Goal: Transaction & Acquisition: Purchase product/service

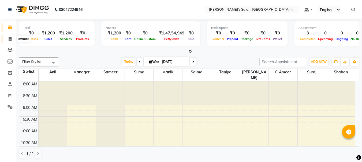
click at [10, 39] on icon at bounding box center [10, 39] width 3 height 4
select select "service"
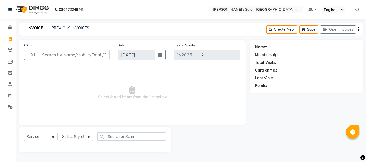
select select "3810"
type input "2059"
click at [62, 56] on input "Client" at bounding box center [74, 55] width 71 height 10
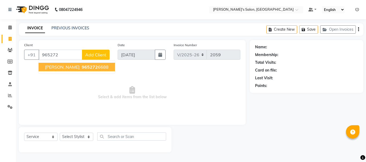
click at [82, 68] on span "965272" at bounding box center [90, 67] width 16 height 5
type input "9652726688"
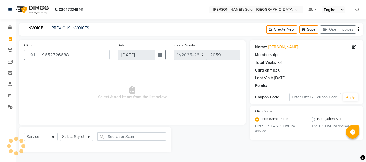
radio input "false"
radio input "true"
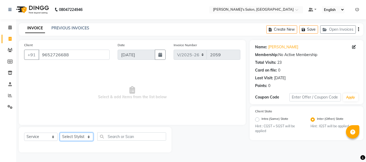
click at [77, 135] on select "Select Stylist [PERSON_NAME] [PERSON_NAME] Manager [PERSON_NAME] [PERSON_NAME] …" at bounding box center [76, 137] width 33 height 8
select select "18476"
click at [60, 133] on select "Select Stylist [PERSON_NAME] [PERSON_NAME] Manager [PERSON_NAME] [PERSON_NAME] …" at bounding box center [76, 137] width 33 height 8
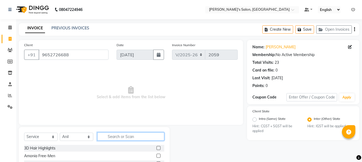
click at [132, 138] on input "text" at bounding box center [130, 137] width 67 height 8
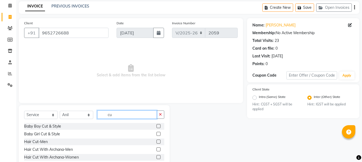
scroll to position [35, 0]
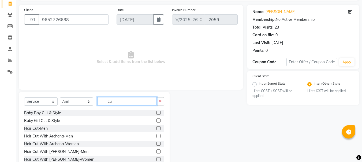
type input "cu"
click at [156, 129] on label at bounding box center [158, 129] width 4 height 4
click at [156, 129] on input "checkbox" at bounding box center [157, 128] width 3 height 3
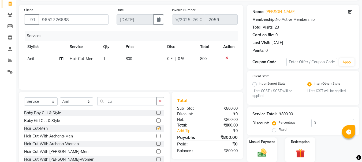
checkbox input "false"
click at [127, 59] on span "800" at bounding box center [129, 58] width 6 height 5
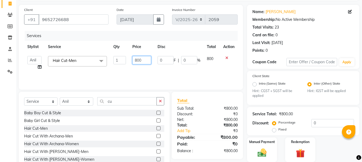
click at [137, 59] on input "800" at bounding box center [141, 60] width 18 height 8
type input "900"
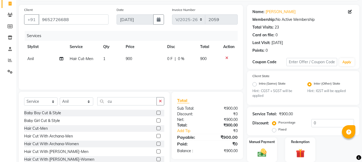
click at [175, 77] on div "Services Stylist Service Qty Price Disc Total Action Anil Hair Cut-Men 1 900 0 …" at bounding box center [130, 58] width 213 height 54
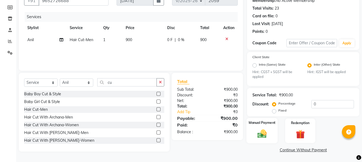
click at [258, 137] on img at bounding box center [261, 134] width 15 height 11
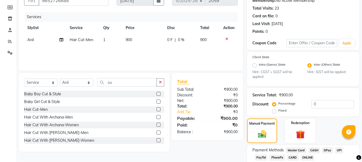
click at [313, 152] on span "CASH" at bounding box center [314, 151] width 12 height 6
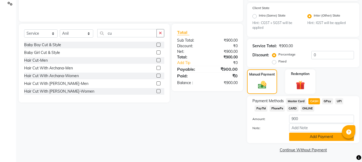
click at [323, 140] on button "Add Payment" at bounding box center [321, 137] width 65 height 8
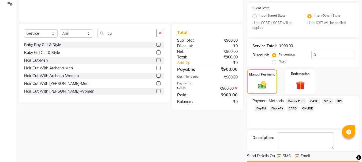
scroll to position [119, 0]
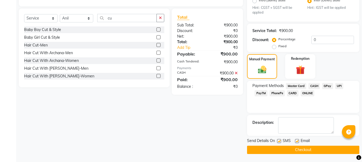
click at [308, 152] on button "Checkout" at bounding box center [303, 150] width 112 height 8
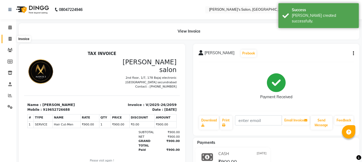
click at [10, 40] on icon at bounding box center [10, 39] width 3 height 4
select select "service"
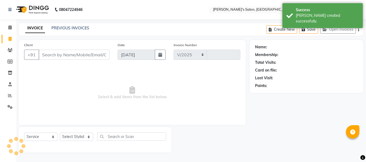
select select "3810"
type input "2060"
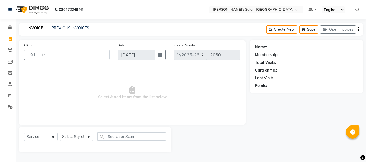
type input "t"
click at [47, 55] on input "Client" at bounding box center [74, 55] width 71 height 10
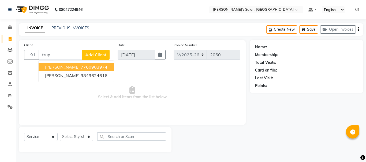
click at [65, 65] on span "[PERSON_NAME]" at bounding box center [62, 67] width 35 height 5
type input "7760903974"
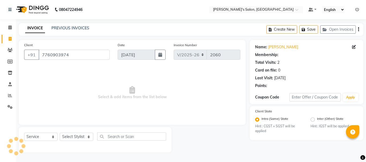
radio input "false"
radio input "true"
click at [75, 138] on select "Select Stylist [PERSON_NAME] [PERSON_NAME] Manager [PERSON_NAME] [PERSON_NAME] …" at bounding box center [76, 137] width 33 height 8
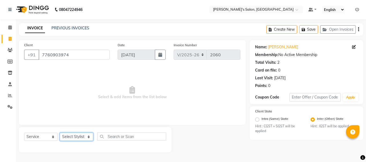
select select "22948"
click at [60, 133] on select "Select Stylist [PERSON_NAME] [PERSON_NAME] Manager [PERSON_NAME] [PERSON_NAME] …" at bounding box center [76, 137] width 33 height 8
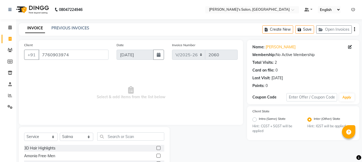
click at [120, 141] on input "text" at bounding box center [130, 137] width 67 height 8
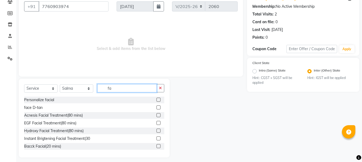
scroll to position [71, 0]
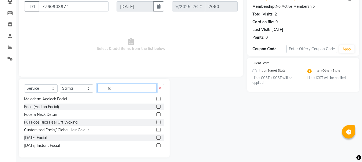
type input "fa"
click at [156, 99] on label at bounding box center [158, 99] width 4 height 4
click at [156, 99] on input "checkbox" at bounding box center [157, 99] width 3 height 3
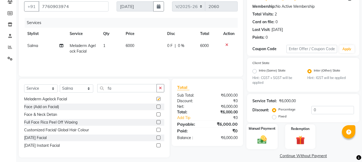
checkbox input "false"
click at [264, 141] on img at bounding box center [261, 140] width 15 height 11
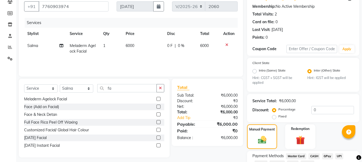
click at [312, 157] on span "CASH" at bounding box center [314, 157] width 12 height 6
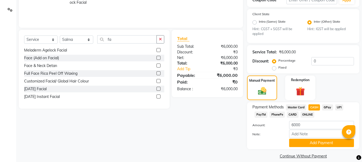
scroll to position [104, 0]
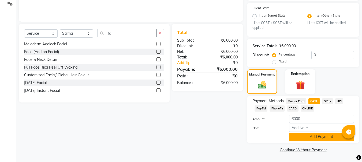
click at [320, 135] on button "Add Payment" at bounding box center [321, 137] width 65 height 8
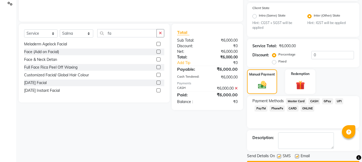
scroll to position [119, 0]
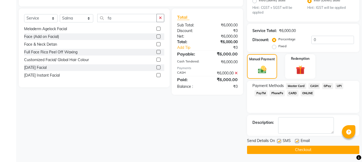
click at [307, 152] on button "Checkout" at bounding box center [303, 150] width 112 height 8
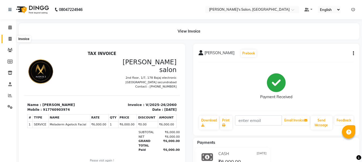
click at [10, 40] on icon at bounding box center [10, 39] width 3 height 4
select select "service"
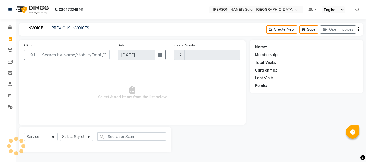
type input "2061"
select select "3810"
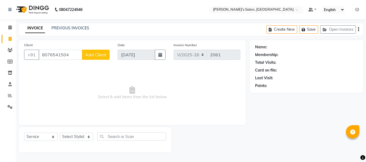
type input "8076541504"
click at [96, 57] on span "Add Client" at bounding box center [95, 54] width 21 height 5
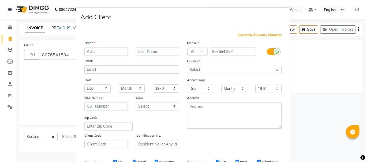
type input "Aditi"
click at [276, 68] on select "Select [DEMOGRAPHIC_DATA] [DEMOGRAPHIC_DATA] Other Prefer Not To Say" at bounding box center [234, 70] width 94 height 8
select select "[DEMOGRAPHIC_DATA]"
click at [187, 66] on select "Select [DEMOGRAPHIC_DATA] [DEMOGRAPHIC_DATA] Other Prefer Not To Say" at bounding box center [234, 70] width 94 height 8
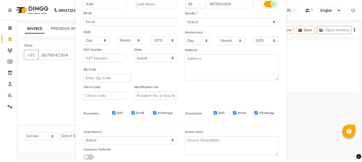
scroll to position [84, 0]
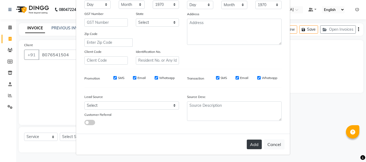
click at [249, 145] on button "Add" at bounding box center [254, 145] width 15 height 10
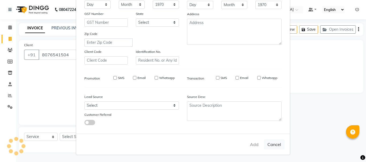
select select
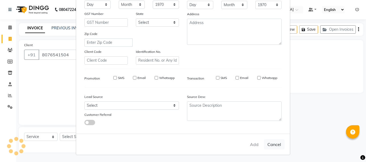
select select
checkbox input "false"
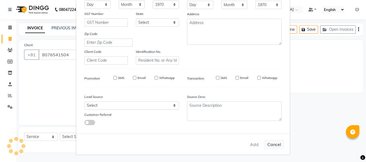
checkbox input "false"
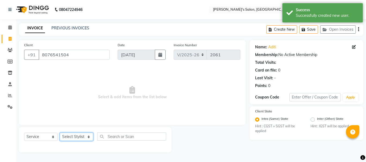
click at [73, 137] on select "Select Stylist [PERSON_NAME] [PERSON_NAME] Manager [PERSON_NAME] [PERSON_NAME] …" at bounding box center [76, 137] width 33 height 8
select select "18476"
click at [60, 133] on select "Select Stylist [PERSON_NAME] [PERSON_NAME] Manager [PERSON_NAME] [PERSON_NAME] …" at bounding box center [76, 137] width 33 height 8
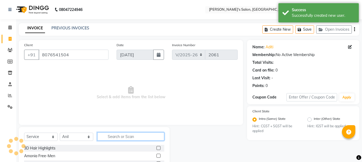
click at [106, 136] on input "text" at bounding box center [130, 137] width 67 height 8
type input "sha"
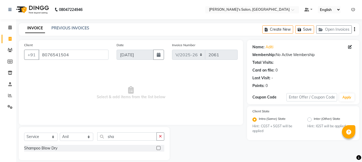
click at [158, 148] on label at bounding box center [158, 148] width 4 height 4
click at [158, 148] on input "checkbox" at bounding box center [157, 148] width 3 height 3
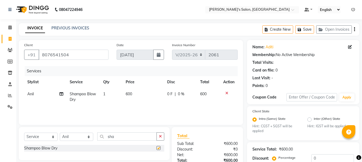
checkbox input "false"
click at [135, 93] on td "600" at bounding box center [142, 97] width 41 height 18
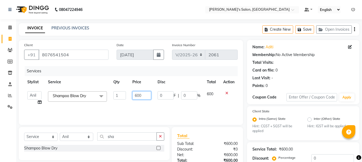
click at [136, 96] on input "600" at bounding box center [141, 96] width 18 height 8
type input "800"
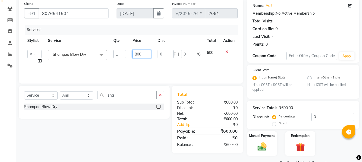
scroll to position [54, 0]
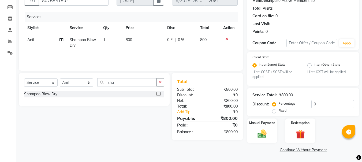
click at [205, 54] on div "Services Stylist Service Qty Price Disc Total Action Anil Shampoo Blow Dry 1 80…" at bounding box center [130, 39] width 213 height 54
click at [261, 136] on img at bounding box center [261, 134] width 15 height 11
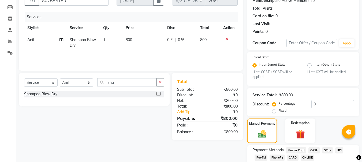
click at [311, 150] on span "CASH" at bounding box center [314, 151] width 12 height 6
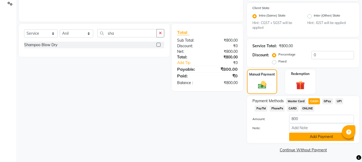
click at [326, 135] on button "Add Payment" at bounding box center [321, 137] width 65 height 8
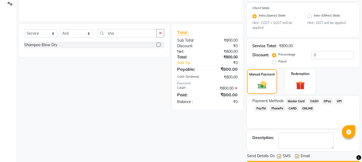
scroll to position [119, 0]
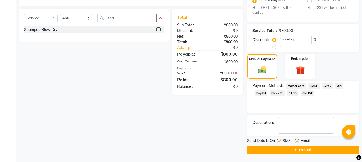
click at [312, 152] on button "Checkout" at bounding box center [303, 150] width 112 height 8
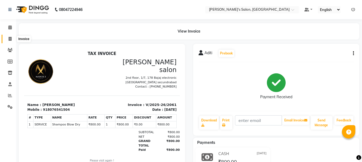
click at [11, 39] on icon at bounding box center [10, 39] width 3 height 4
select select "service"
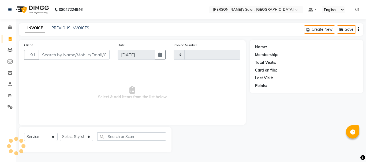
type input "2062"
select select "3810"
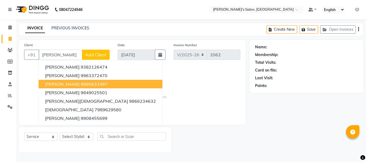
click at [62, 84] on button "[PERSON_NAME] 9885633497" at bounding box center [101, 84] width 124 height 9
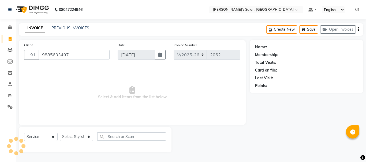
type input "9885633497"
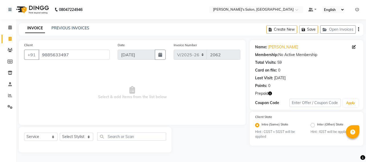
click at [270, 94] on icon "button" at bounding box center [270, 94] width 4 height 4
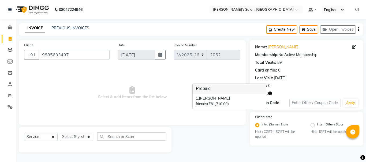
click at [164, 114] on span "Select & add items from the list below" at bounding box center [132, 93] width 216 height 54
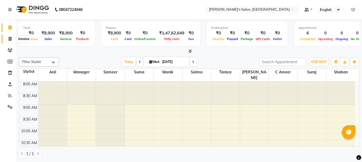
click at [10, 39] on icon at bounding box center [10, 39] width 3 height 4
select select "service"
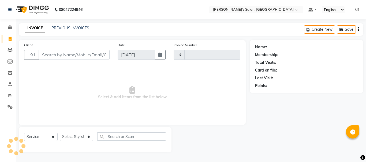
type input "2062"
select select "3810"
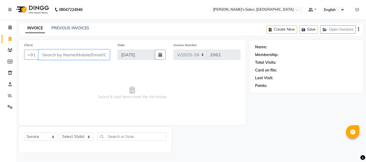
click at [59, 59] on input "Client" at bounding box center [74, 55] width 71 height 10
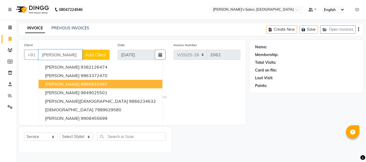
click at [81, 86] on ngb-highlight "9885633497" at bounding box center [94, 84] width 27 height 5
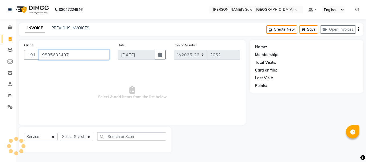
type input "9885633497"
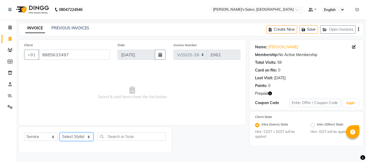
click at [78, 138] on select "Select Stylist [PERSON_NAME] [PERSON_NAME] Manager [PERSON_NAME] [PERSON_NAME] …" at bounding box center [76, 137] width 33 height 8
click at [38, 95] on span "Select & add items from the list below" at bounding box center [132, 93] width 216 height 54
click at [71, 137] on select "Select Stylist [PERSON_NAME] [PERSON_NAME] Manager [PERSON_NAME] [PERSON_NAME] …" at bounding box center [76, 137] width 33 height 8
click at [109, 80] on span "Select & add items from the list below" at bounding box center [132, 93] width 216 height 54
click at [71, 137] on select "Select Stylist [PERSON_NAME] [PERSON_NAME] Manager [PERSON_NAME] [PERSON_NAME] …" at bounding box center [76, 137] width 33 height 8
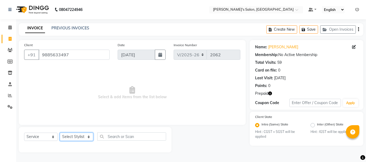
select select "18476"
click at [60, 133] on select "Select Stylist [PERSON_NAME] [PERSON_NAME] Manager [PERSON_NAME] [PERSON_NAME] …" at bounding box center [76, 137] width 33 height 8
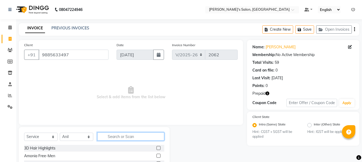
click at [139, 137] on input "text" at bounding box center [130, 137] width 67 height 8
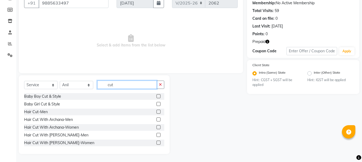
scroll to position [40, 0]
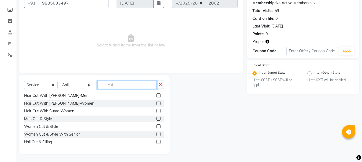
type input "cut"
click at [156, 135] on label at bounding box center [158, 134] width 4 height 4
click at [156, 135] on input "checkbox" at bounding box center [157, 134] width 3 height 3
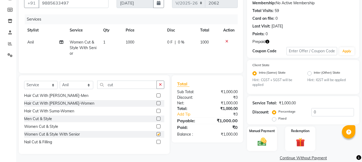
checkbox input "false"
click at [87, 86] on select "Select Stylist [PERSON_NAME] [PERSON_NAME] Manager [PERSON_NAME] [PERSON_NAME] …" at bounding box center [76, 85] width 33 height 8
select select "86403"
click at [60, 81] on select "Select Stylist [PERSON_NAME] [PERSON_NAME] Manager [PERSON_NAME] [PERSON_NAME] …" at bounding box center [76, 85] width 33 height 8
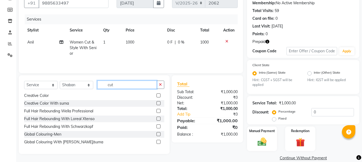
drag, startPoint x: 128, startPoint y: 84, endPoint x: 132, endPoint y: 87, distance: 4.7
click at [130, 86] on input "cut" at bounding box center [126, 85] width 59 height 8
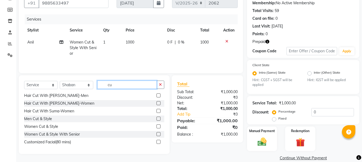
type input "c"
type input "th"
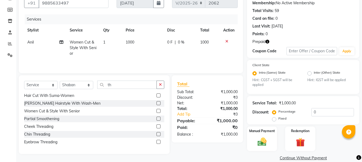
click at [156, 141] on label at bounding box center [158, 142] width 4 height 4
click at [156, 141] on input "checkbox" at bounding box center [157, 142] width 3 height 3
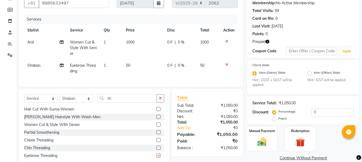
checkbox input "false"
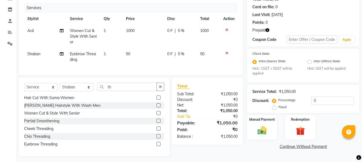
scroll to position [70, 0]
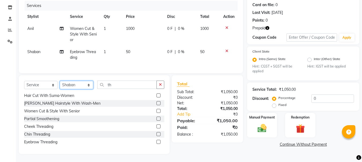
click at [90, 85] on select "Select Stylist [PERSON_NAME] [PERSON_NAME] Manager [PERSON_NAME] [PERSON_NAME] …" at bounding box center [76, 85] width 33 height 8
select select "79597"
click at [60, 81] on select "Select Stylist [PERSON_NAME] [PERSON_NAME] Manager [PERSON_NAME] [PERSON_NAME] …" at bounding box center [76, 85] width 33 height 8
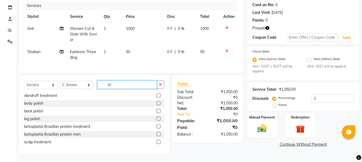
click at [113, 87] on input "th" at bounding box center [126, 85] width 59 height 8
type input "t"
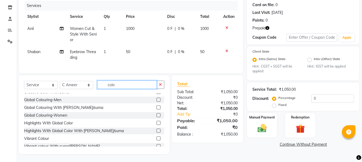
scroll to position [0, 0]
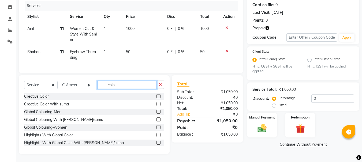
type input "colo"
click at [156, 120] on label at bounding box center [158, 120] width 4 height 4
click at [156, 120] on input "checkbox" at bounding box center [157, 119] width 3 height 3
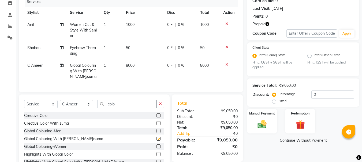
checkbox input "false"
click at [227, 65] on icon at bounding box center [226, 65] width 3 height 4
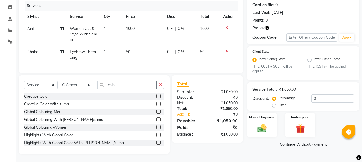
click at [152, 128] on div "Global Colouring-Women" at bounding box center [94, 127] width 140 height 7
click at [156, 127] on label at bounding box center [158, 128] width 4 height 4
click at [156, 127] on input "checkbox" at bounding box center [157, 127] width 3 height 3
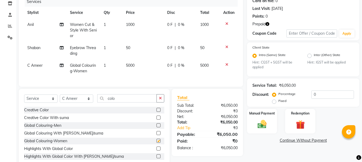
checkbox input "false"
click at [300, 126] on img at bounding box center [299, 125] width 15 height 12
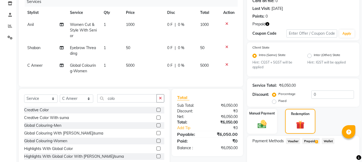
click at [308, 142] on span "Prepaid 1" at bounding box center [310, 141] width 17 height 6
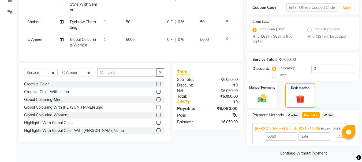
scroll to position [99, 0]
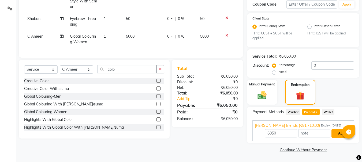
click at [337, 137] on button "Add" at bounding box center [341, 133] width 20 height 9
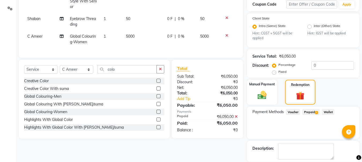
scroll to position [125, 0]
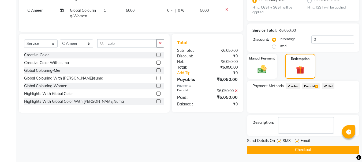
click at [305, 151] on button "Checkout" at bounding box center [303, 150] width 112 height 8
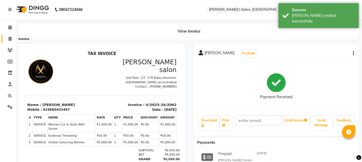
click at [9, 38] on icon at bounding box center [10, 39] width 3 height 4
select select "3810"
select select "service"
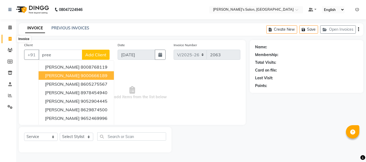
type input "pree"
click at [10, 40] on icon at bounding box center [10, 39] width 3 height 4
select select "service"
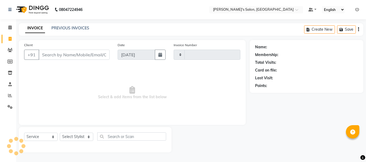
type input "2063"
select select "3810"
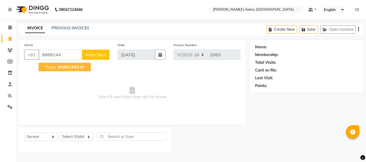
click at [67, 68] on span "9989144" at bounding box center [67, 67] width 19 height 5
type input "9989144848"
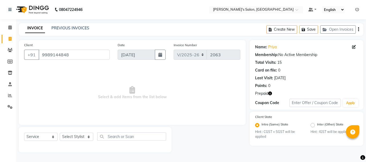
click at [270, 93] on icon "button" at bounding box center [270, 94] width 4 height 4
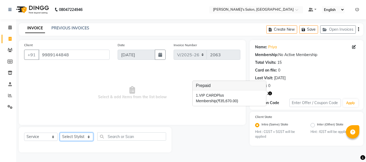
click at [75, 137] on select "Select Stylist [PERSON_NAME] [PERSON_NAME] Manager [PERSON_NAME] [PERSON_NAME] …" at bounding box center [76, 137] width 33 height 8
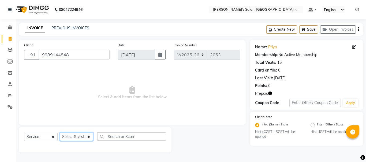
select select "18476"
click at [60, 133] on select "Select Stylist [PERSON_NAME] [PERSON_NAME] Manager [PERSON_NAME] [PERSON_NAME] …" at bounding box center [76, 137] width 33 height 8
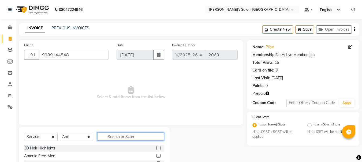
click at [122, 134] on input "text" at bounding box center [130, 137] width 67 height 8
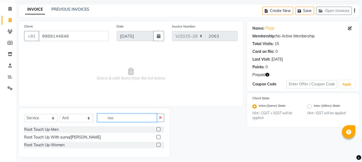
type input "roo"
click at [157, 146] on label at bounding box center [158, 145] width 4 height 4
click at [157, 146] on input "checkbox" at bounding box center [157, 145] width 3 height 3
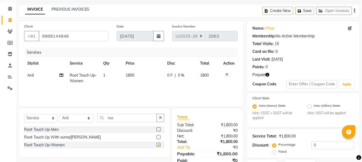
checkbox input "false"
click at [86, 119] on select "Select Stylist [PERSON_NAME] [PERSON_NAME] Manager [PERSON_NAME] [PERSON_NAME] …" at bounding box center [76, 118] width 33 height 8
select select "86403"
click at [60, 114] on select "Select Stylist [PERSON_NAME] [PERSON_NAME] Manager [PERSON_NAME] [PERSON_NAME] …" at bounding box center [76, 118] width 33 height 8
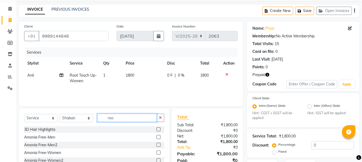
click at [122, 120] on input "roo" at bounding box center [126, 118] width 59 height 8
type input "r"
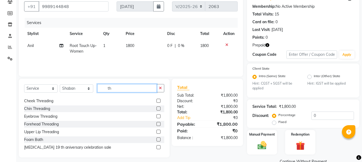
scroll to position [257, 0]
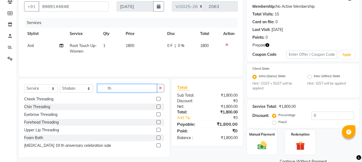
type input "th"
click at [156, 115] on label at bounding box center [158, 115] width 4 height 4
click at [156, 115] on input "checkbox" at bounding box center [157, 114] width 3 height 3
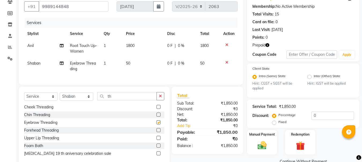
checkbox input "false"
click at [156, 140] on label at bounding box center [158, 138] width 4 height 4
click at [156, 140] on input "checkbox" at bounding box center [157, 138] width 3 height 3
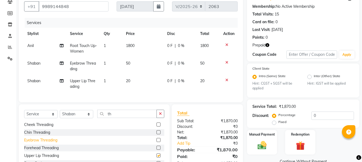
checkbox input "false"
click at [156, 150] on label at bounding box center [158, 148] width 4 height 4
click at [156, 150] on input "checkbox" at bounding box center [157, 148] width 3 height 3
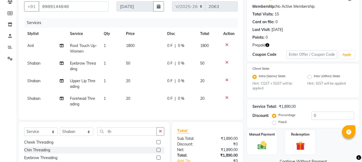
checkbox input "false"
click at [300, 146] on img at bounding box center [299, 147] width 15 height 12
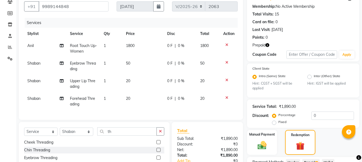
scroll to position [99, 0]
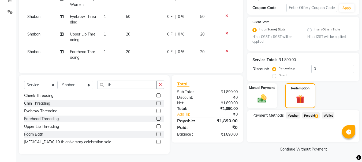
click at [309, 113] on span "Prepaid 1" at bounding box center [310, 116] width 17 height 6
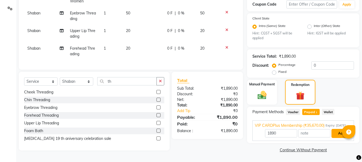
click at [341, 138] on button "Add" at bounding box center [341, 133] width 20 height 9
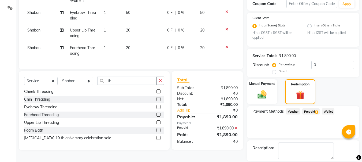
scroll to position [125, 0]
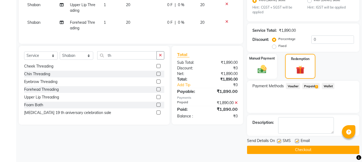
click at [304, 149] on button "Checkout" at bounding box center [303, 150] width 112 height 8
click at [304, 149] on div "Checkout" at bounding box center [303, 150] width 112 height 8
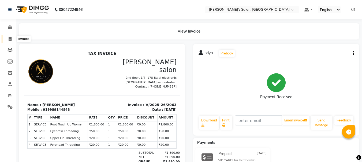
click at [10, 39] on icon at bounding box center [10, 39] width 3 height 4
select select "service"
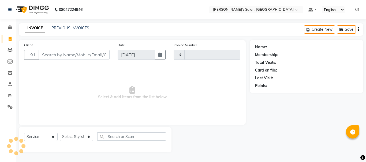
type input "2064"
select select "3810"
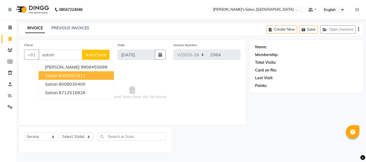
click at [80, 77] on ngb-highlight "9393051617" at bounding box center [72, 75] width 27 height 5
type input "9393051617"
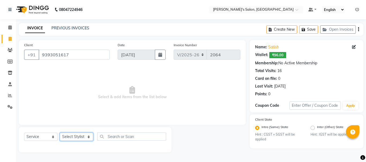
click at [74, 136] on select "Select Stylist [PERSON_NAME] [PERSON_NAME] Manager [PERSON_NAME] [PERSON_NAME] …" at bounding box center [76, 137] width 33 height 8
select select "18476"
click at [60, 133] on select "Select Stylist [PERSON_NAME] [PERSON_NAME] Manager [PERSON_NAME] [PERSON_NAME] …" at bounding box center [76, 137] width 33 height 8
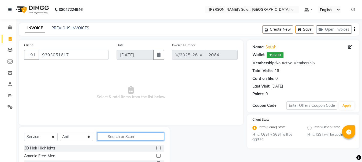
click at [123, 137] on input "text" at bounding box center [130, 137] width 67 height 8
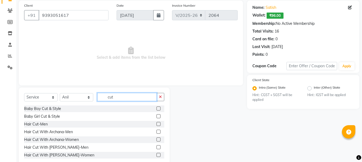
scroll to position [47, 0]
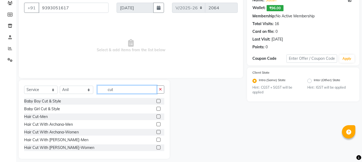
type input "cut"
click at [156, 118] on label at bounding box center [158, 117] width 4 height 4
click at [156, 118] on input "checkbox" at bounding box center [157, 116] width 3 height 3
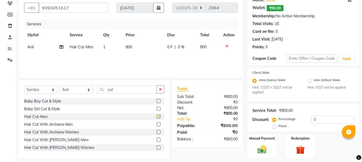
checkbox input "false"
click at [126, 46] on span "800" at bounding box center [129, 47] width 6 height 5
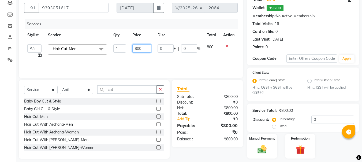
click at [136, 48] on input "800" at bounding box center [141, 48] width 18 height 8
type input "500"
click at [174, 64] on div "Services Stylist Service Qty Price Disc Total Action Anil arshiya C Ameer Manag…" at bounding box center [130, 46] width 213 height 54
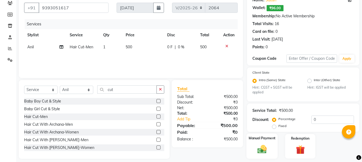
click at [261, 150] on img at bounding box center [261, 150] width 15 height 11
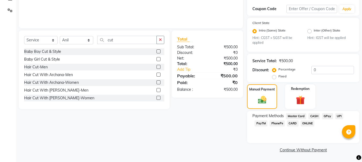
click at [317, 116] on span "CASH" at bounding box center [314, 116] width 12 height 6
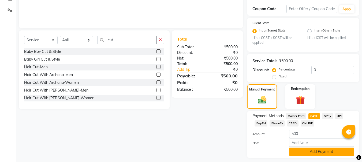
click at [321, 148] on button "Add Payment" at bounding box center [321, 152] width 65 height 8
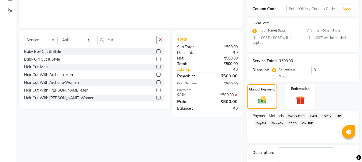
scroll to position [127, 0]
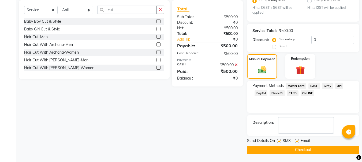
click at [300, 148] on button "Checkout" at bounding box center [303, 150] width 112 height 8
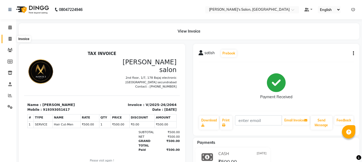
click at [10, 39] on icon at bounding box center [10, 39] width 3 height 4
select select "service"
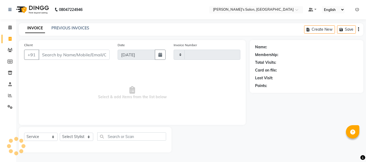
type input "2065"
select select "3810"
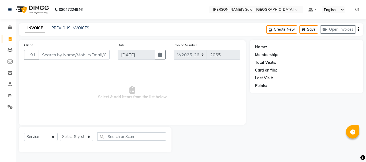
click at [56, 57] on input "Client" at bounding box center [74, 55] width 71 height 10
click at [45, 58] on input "Client" at bounding box center [74, 55] width 71 height 10
click at [45, 56] on input "Client" at bounding box center [74, 55] width 71 height 10
click at [56, 55] on input "Client" at bounding box center [74, 55] width 71 height 10
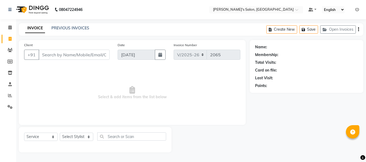
click at [56, 55] on input "Client" at bounding box center [74, 55] width 71 height 10
click at [100, 55] on input "Client" at bounding box center [74, 55] width 71 height 10
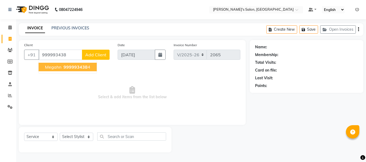
click at [82, 67] on span "999993438" at bounding box center [75, 67] width 24 height 5
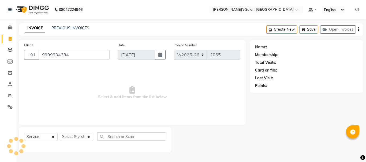
type input "9999934384"
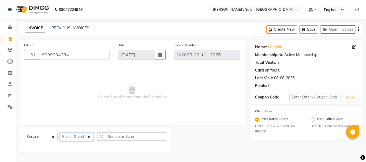
click at [73, 136] on select "Select Stylist [PERSON_NAME] [PERSON_NAME] Manager [PERSON_NAME] [PERSON_NAME] …" at bounding box center [76, 137] width 33 height 8
select select "18476"
click at [60, 133] on select "Select Stylist [PERSON_NAME] [PERSON_NAME] Manager [PERSON_NAME] [PERSON_NAME] …" at bounding box center [76, 137] width 33 height 8
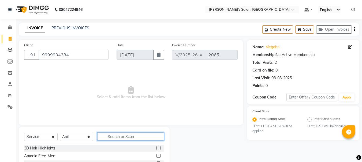
click at [108, 136] on input "text" at bounding box center [130, 137] width 67 height 8
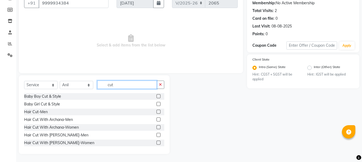
type input "cut"
click at [156, 112] on label at bounding box center [158, 112] width 4 height 4
click at [156, 112] on input "checkbox" at bounding box center [157, 112] width 3 height 3
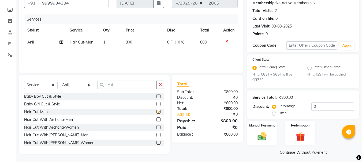
checkbox input "false"
click at [89, 85] on select "Select Stylist [PERSON_NAME] [PERSON_NAME] Manager [PERSON_NAME] [PERSON_NAME] …" at bounding box center [76, 85] width 33 height 8
select select "22948"
click at [60, 81] on select "Select Stylist [PERSON_NAME] [PERSON_NAME] Manager [PERSON_NAME] [PERSON_NAME] …" at bounding box center [76, 85] width 33 height 8
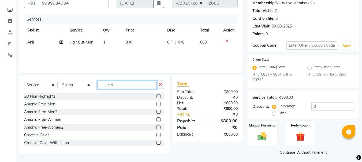
click at [117, 83] on input "cut" at bounding box center [126, 85] width 59 height 8
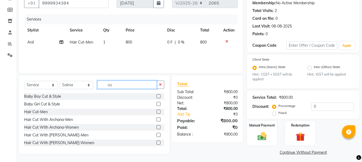
type input "c"
type input "fa"
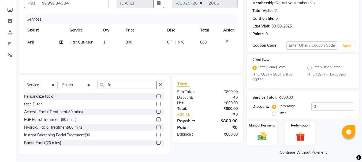
click at [156, 96] on label at bounding box center [158, 96] width 4 height 4
click at [156, 96] on input "checkbox" at bounding box center [157, 96] width 3 height 3
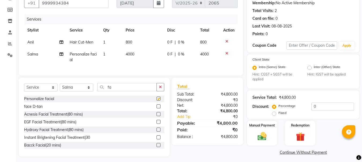
checkbox input "false"
click at [141, 54] on td "4000" at bounding box center [142, 57] width 41 height 18
select select "22948"
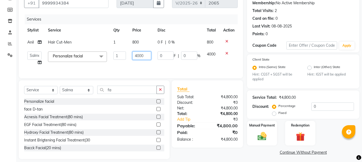
click at [145, 54] on input "4000" at bounding box center [141, 56] width 18 height 8
type input "4700"
click at [167, 69] on div "Services Stylist Service Qty Price Disc Total Action Anil Hair Cut-Men 1 800 0 …" at bounding box center [130, 43] width 213 height 59
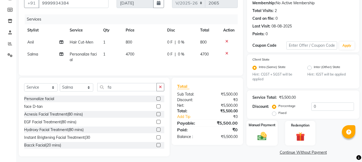
click at [262, 136] on img at bounding box center [261, 136] width 15 height 11
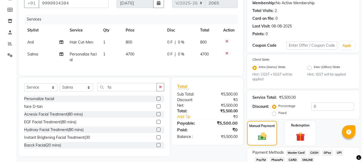
click at [316, 152] on span "CASH" at bounding box center [314, 153] width 12 height 6
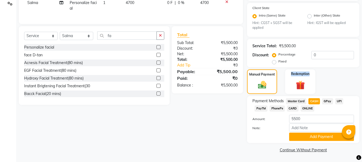
drag, startPoint x: 361, startPoint y: 93, endPoint x: 361, endPoint y: 90, distance: 3.5
click at [361, 90] on div "Manual Payment Redemption" at bounding box center [303, 82] width 120 height 24
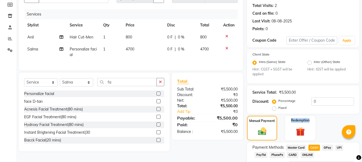
scroll to position [51, 0]
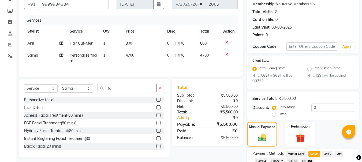
click at [139, 55] on td "4700" at bounding box center [142, 59] width 41 height 18
select select "22948"
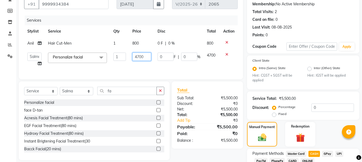
click at [147, 55] on input "4700" at bounding box center [141, 57] width 18 height 8
type input "4600"
click at [171, 70] on div "Services Stylist Service Qty Price Disc Total Action Anil Hair Cut-Men 1 800 0 …" at bounding box center [130, 45] width 213 height 59
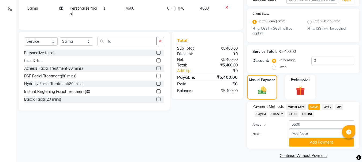
scroll to position [103, 0]
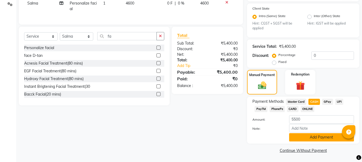
click at [321, 139] on button "Add Payment" at bounding box center [321, 138] width 65 height 8
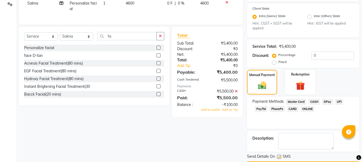
click at [236, 93] on icon at bounding box center [235, 92] width 3 height 4
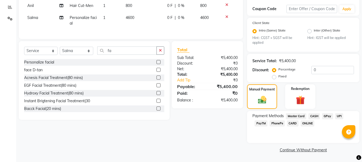
click at [314, 116] on span "CASH" at bounding box center [314, 116] width 12 height 6
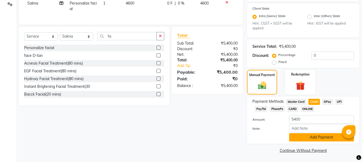
click at [320, 138] on button "Add Payment" at bounding box center [321, 138] width 65 height 8
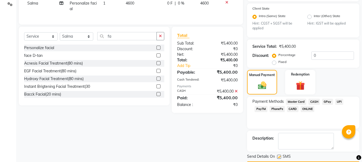
scroll to position [119, 0]
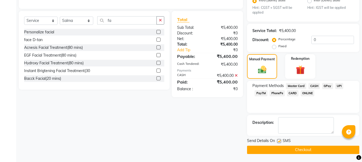
click at [301, 152] on button "Checkout" at bounding box center [303, 150] width 112 height 8
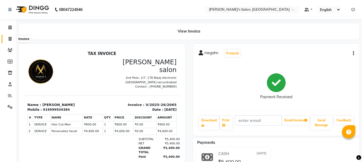
click at [9, 39] on icon at bounding box center [10, 39] width 3 height 4
select select "service"
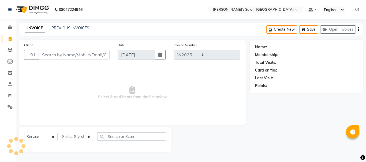
select select "3810"
type input "2066"
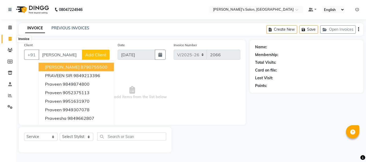
type input "pravee"
click at [10, 39] on icon at bounding box center [10, 39] width 3 height 4
select select "service"
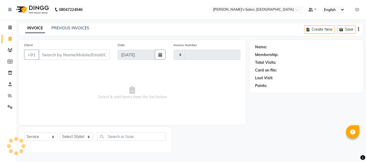
type input "2066"
select select "3810"
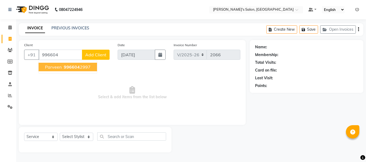
click at [68, 66] on span "996604" at bounding box center [72, 67] width 16 height 5
type input "9966042997"
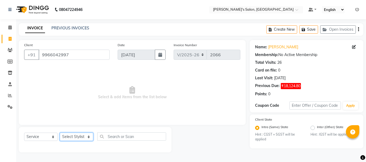
click at [74, 138] on select "Select Stylist [PERSON_NAME] [PERSON_NAME] Manager [PERSON_NAME] [PERSON_NAME] …" at bounding box center [76, 137] width 33 height 8
select select "18476"
click at [60, 133] on select "Select Stylist [PERSON_NAME] [PERSON_NAME] Manager [PERSON_NAME] [PERSON_NAME] …" at bounding box center [76, 137] width 33 height 8
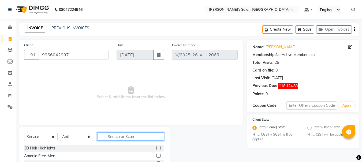
click at [120, 137] on input "text" at bounding box center [130, 137] width 67 height 8
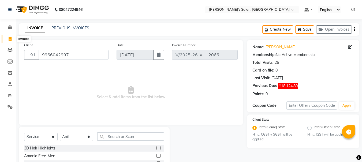
click at [10, 39] on icon at bounding box center [10, 39] width 3 height 4
select select "service"
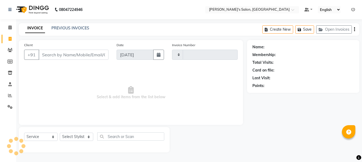
type input "2066"
select select "3810"
click at [36, 56] on button "+91" at bounding box center [31, 55] width 15 height 10
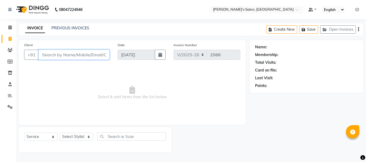
click at [44, 56] on input "Client" at bounding box center [74, 55] width 71 height 10
click at [66, 112] on span "Select & add items from the list below" at bounding box center [132, 93] width 216 height 54
click at [47, 53] on input "Client" at bounding box center [74, 55] width 71 height 10
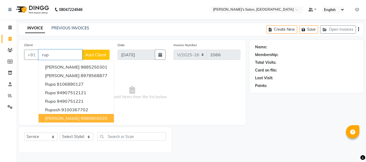
click at [75, 122] on button "Rupal 9985900035" at bounding box center [76, 118] width 75 height 9
type input "9985900035"
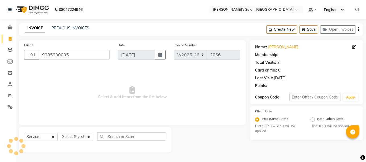
radio input "false"
radio input "true"
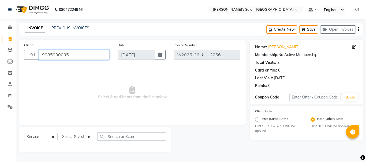
click at [76, 55] on input "9985900035" at bounding box center [74, 55] width 71 height 10
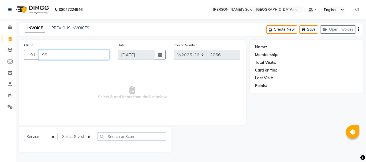
type input "9"
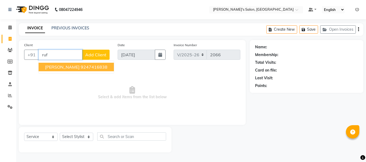
click at [81, 67] on ngb-highlight "9247416838" at bounding box center [94, 67] width 27 height 5
type input "9247416838"
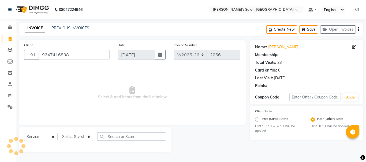
radio input "true"
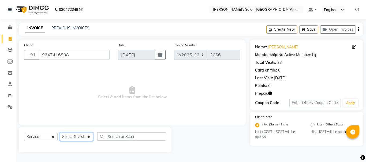
click at [75, 139] on select "Select Stylist [PERSON_NAME] [PERSON_NAME] Manager [PERSON_NAME] [PERSON_NAME] …" at bounding box center [76, 137] width 33 height 8
select select "18476"
click at [60, 133] on select "Select Stylist [PERSON_NAME] [PERSON_NAME] Manager [PERSON_NAME] [PERSON_NAME] …" at bounding box center [76, 137] width 33 height 8
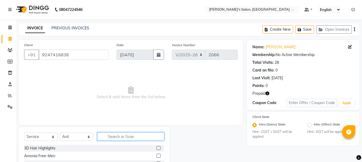
click at [119, 135] on input "text" at bounding box center [130, 137] width 67 height 8
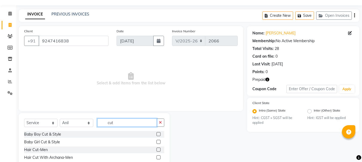
scroll to position [52, 0]
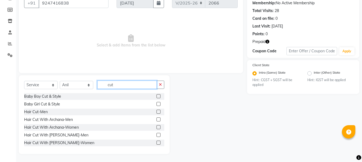
type input "cut"
click at [156, 111] on label at bounding box center [158, 112] width 4 height 4
click at [156, 111] on input "checkbox" at bounding box center [157, 112] width 3 height 3
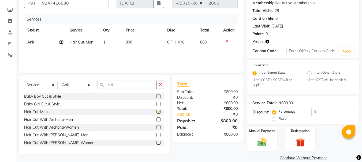
checkbox input "false"
click at [89, 85] on select "Select Stylist [PERSON_NAME] [PERSON_NAME] Manager [PERSON_NAME] [PERSON_NAME] …" at bounding box center [76, 85] width 33 height 8
select select "19032"
click at [60, 81] on select "Select Stylist [PERSON_NAME] [PERSON_NAME] Manager [PERSON_NAME] [PERSON_NAME] …" at bounding box center [76, 85] width 33 height 8
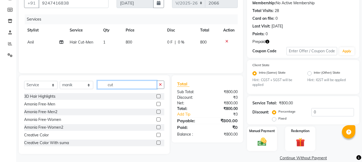
click at [126, 86] on input "cut" at bounding box center [126, 85] width 59 height 8
type input "c"
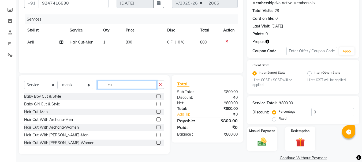
type input "cut"
click at [156, 137] on label at bounding box center [158, 135] width 4 height 4
click at [156, 137] on input "checkbox" at bounding box center [157, 135] width 3 height 3
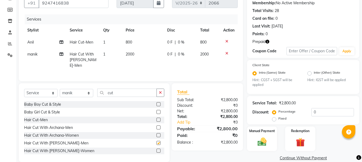
checkbox input "false"
click at [127, 53] on span "2000" at bounding box center [130, 54] width 9 height 5
select select "19032"
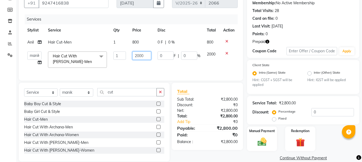
click at [137, 55] on input "2000" at bounding box center [141, 56] width 18 height 8
type input "1000"
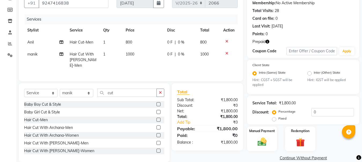
click at [169, 71] on div "Services Stylist Service Qty Price Disc Total Action Anil Hair Cut-Men 1 800 0 …" at bounding box center [130, 45] width 213 height 62
click at [60, 43] on icon at bounding box center [61, 42] width 4 height 4
select select "18476"
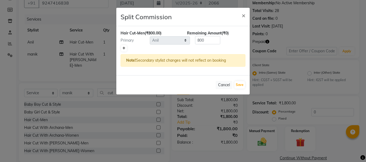
click at [124, 49] on icon at bounding box center [123, 48] width 3 height 3
type input "400"
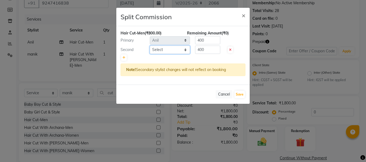
click at [184, 51] on select "Select Anil arshiya C Ameer Manager manik Salma Sameer Shaban Suma Suraj Taniya" at bounding box center [170, 50] width 40 height 8
select select "86403"
click at [150, 46] on select "Select Anil arshiya C Ameer Manager manik Salma Sameer Shaban Suma Suraj Taniya" at bounding box center [170, 50] width 40 height 8
click at [210, 50] on input "400" at bounding box center [207, 50] width 25 height 8
type input "4"
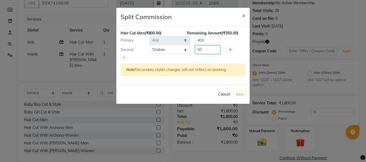
type input "50"
click at [206, 40] on input "400" at bounding box center [207, 40] width 25 height 8
type input "4"
type input "750"
click at [238, 95] on button "Save" at bounding box center [239, 94] width 10 height 7
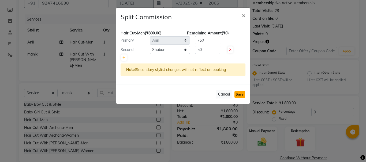
select select "Select"
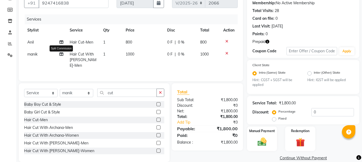
click at [62, 55] on icon at bounding box center [61, 54] width 4 height 4
select select "19032"
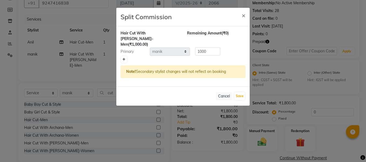
click at [123, 58] on icon at bounding box center [123, 59] width 3 height 3
type input "500"
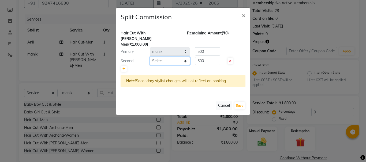
click at [185, 57] on select "Select Anil arshiya C Ameer Manager manik Salma Sameer Shaban Suma Suraj Taniya" at bounding box center [170, 61] width 40 height 8
select select "22948"
click at [150, 57] on select "Select Anil arshiya C Ameer Manager manik Salma Sameer Shaban Suma Suraj Taniya" at bounding box center [170, 61] width 40 height 8
click at [205, 57] on input "500" at bounding box center [207, 61] width 25 height 8
type input "50"
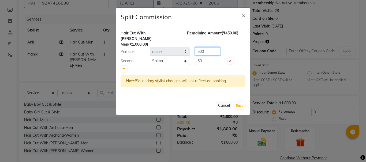
click at [206, 47] on input "500" at bounding box center [207, 51] width 25 height 8
type input "5"
type input "950"
click at [241, 102] on button "Save" at bounding box center [239, 105] width 10 height 7
select select "Select"
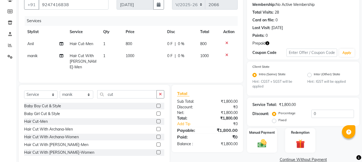
scroll to position [60, 0]
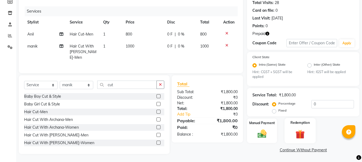
click at [302, 134] on img at bounding box center [299, 135] width 15 height 12
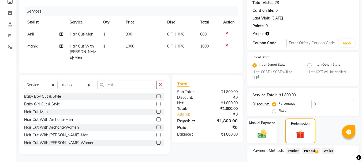
click at [310, 151] on span "Prepaid 1" at bounding box center [310, 151] width 17 height 6
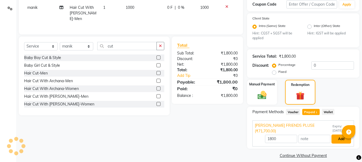
click at [337, 135] on button "Add" at bounding box center [341, 139] width 20 height 9
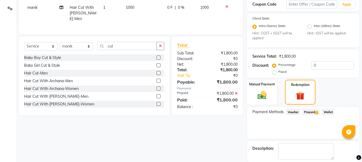
scroll to position [125, 0]
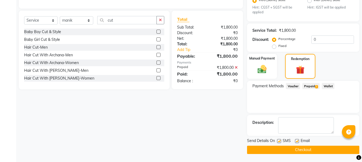
click at [307, 148] on button "Checkout" at bounding box center [303, 150] width 112 height 8
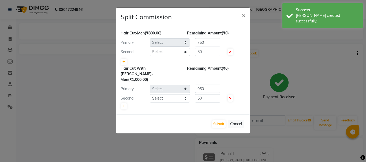
select select "18476"
select select "86403"
select select "19032"
select select "22948"
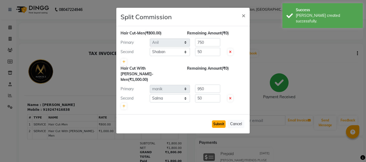
click at [218, 121] on button "Submit" at bounding box center [219, 124] width 14 height 7
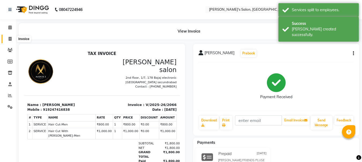
click at [10, 39] on icon at bounding box center [10, 39] width 3 height 4
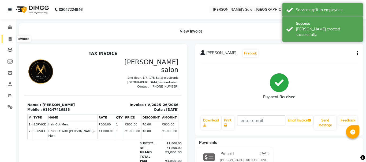
select select "3810"
select select "service"
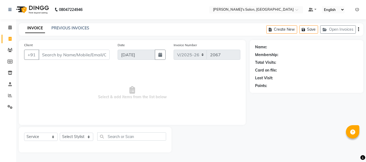
click at [52, 52] on input "Client" at bounding box center [74, 55] width 71 height 10
click at [45, 56] on input "Client" at bounding box center [74, 55] width 71 height 10
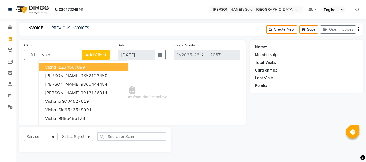
click at [74, 69] on ngb-highlight "1234567899" at bounding box center [71, 67] width 27 height 5
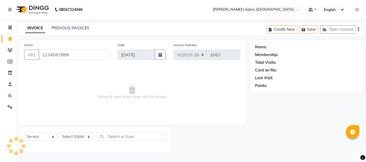
type input "1234567899"
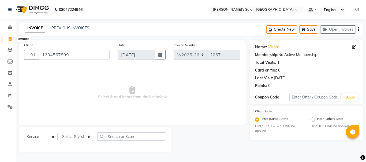
click at [11, 39] on icon at bounding box center [10, 39] width 3 height 4
select select "service"
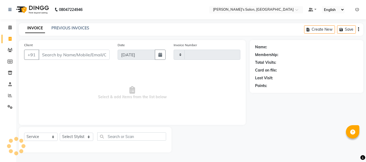
type input "2067"
select select "3810"
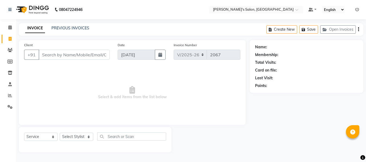
click at [98, 55] on input "Client" at bounding box center [74, 55] width 71 height 10
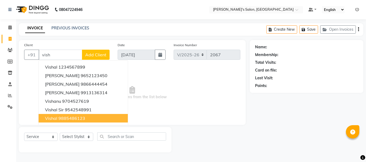
click at [82, 118] on ngb-highlight "9885486123" at bounding box center [71, 118] width 27 height 5
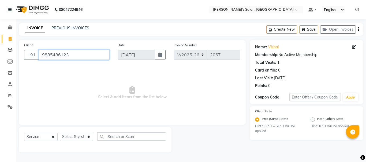
click at [71, 55] on input "9885486123" at bounding box center [74, 55] width 71 height 10
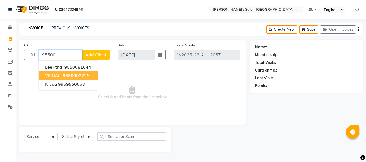
click at [79, 74] on ngb-highlight "95500 02225" at bounding box center [76, 75] width 28 height 5
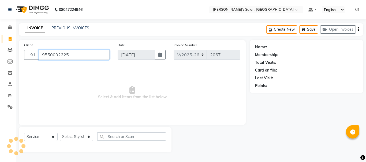
type input "9550002225"
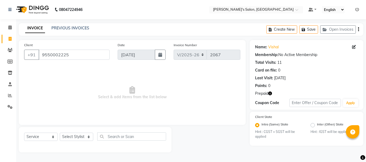
click at [270, 93] on icon "button" at bounding box center [270, 94] width 4 height 4
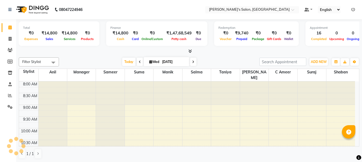
scroll to position [225, 0]
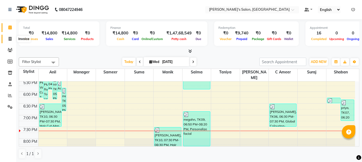
click at [9, 39] on icon at bounding box center [10, 39] width 3 height 4
select select "service"
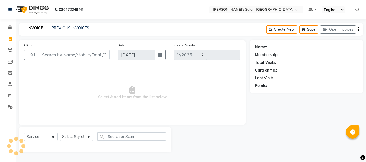
select select "3810"
type input "2067"
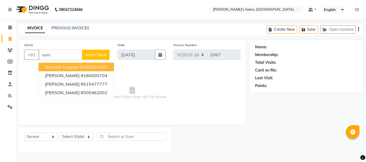
click at [65, 67] on span "Savita/F Linglala" at bounding box center [62, 67] width 34 height 5
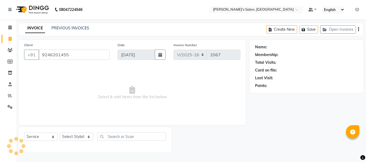
type input "9246201455"
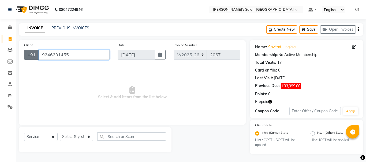
drag, startPoint x: 71, startPoint y: 54, endPoint x: 36, endPoint y: 54, distance: 35.9
click at [36, 54] on div "+91 9246201455" at bounding box center [66, 55] width 85 height 10
click at [270, 104] on button "button" at bounding box center [270, 102] width 4 height 6
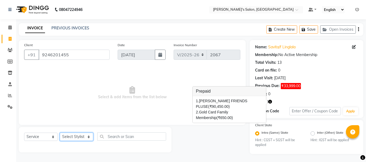
click at [66, 138] on select "Select Stylist [PERSON_NAME] [PERSON_NAME] Manager [PERSON_NAME] [PERSON_NAME] …" at bounding box center [76, 137] width 33 height 8
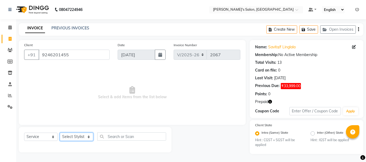
select select "18487"
click at [60, 133] on select "Select Stylist [PERSON_NAME] [PERSON_NAME] Manager [PERSON_NAME] [PERSON_NAME] …" at bounding box center [76, 137] width 33 height 8
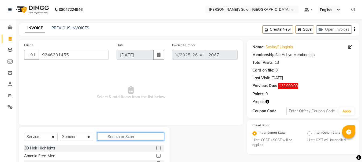
click at [109, 137] on input "text" at bounding box center [130, 137] width 67 height 8
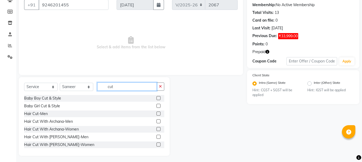
scroll to position [40, 0]
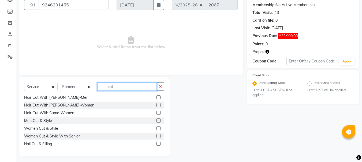
type input "cut"
click at [156, 137] on label at bounding box center [158, 136] width 4 height 4
click at [156, 137] on input "checkbox" at bounding box center [157, 136] width 3 height 3
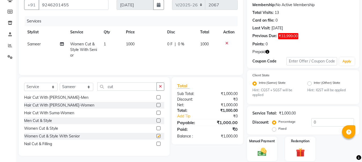
checkbox input "false"
click at [62, 44] on icon at bounding box center [62, 44] width 4 height 4
select select "18487"
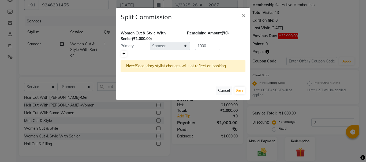
click at [124, 55] on icon at bounding box center [123, 53] width 3 height 3
type input "500"
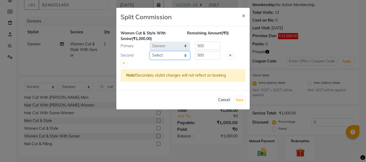
click at [185, 56] on select "Select Anil arshiya C Ameer Manager manik Salma Sameer Shaban Suma Suraj Taniya" at bounding box center [170, 55] width 40 height 8
select select "86403"
click at [150, 51] on select "Select Anil arshiya C Ameer Manager manik Salma Sameer Shaban Suma Suraj Taniya" at bounding box center [170, 55] width 40 height 8
click at [207, 54] on input "500" at bounding box center [207, 55] width 25 height 8
type input "5"
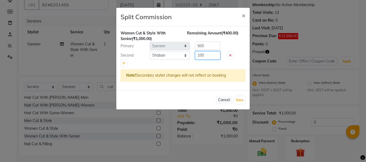
type input "100"
click at [210, 47] on input "500" at bounding box center [207, 46] width 25 height 8
type input "5"
type input "900"
click at [240, 99] on button "Save" at bounding box center [239, 100] width 10 height 7
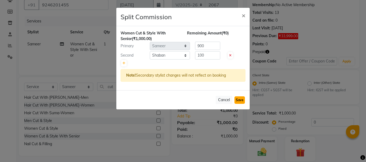
select select "Select"
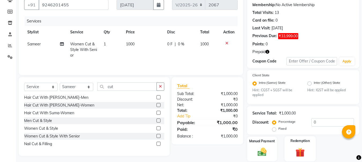
click at [302, 152] on img at bounding box center [299, 153] width 15 height 12
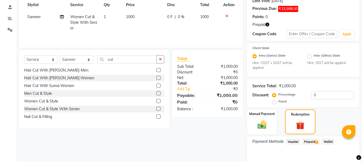
scroll to position [103, 0]
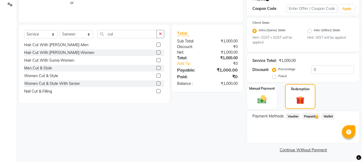
click at [312, 117] on span "Prepaid 2" at bounding box center [310, 116] width 17 height 6
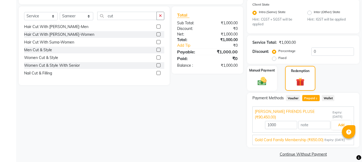
scroll to position [125, 0]
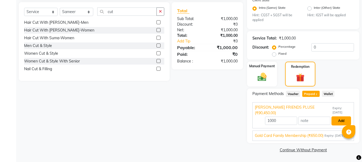
click at [341, 117] on button "Add" at bounding box center [341, 121] width 20 height 9
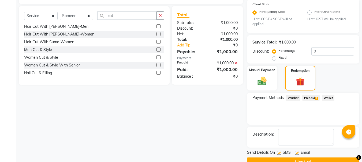
scroll to position [133, 0]
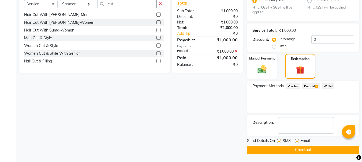
click at [301, 149] on button "Checkout" at bounding box center [303, 150] width 112 height 8
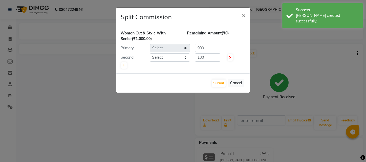
select select "18487"
select select "86403"
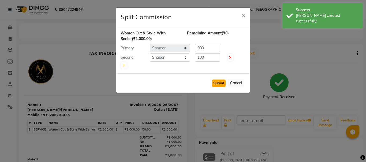
click at [217, 85] on button "Submit" at bounding box center [219, 83] width 14 height 7
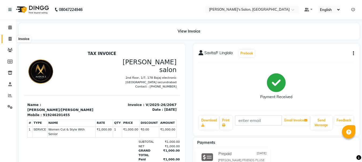
click at [11, 40] on icon at bounding box center [10, 39] width 3 height 4
select select "service"
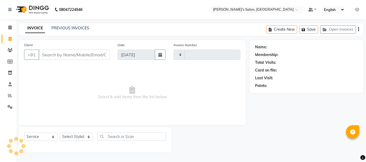
type input "2068"
select select "3810"
click at [77, 27] on link "PREVIOUS INVOICES" at bounding box center [70, 28] width 38 height 5
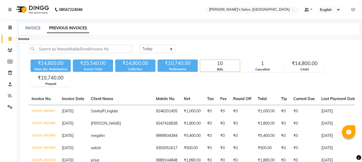
click at [10, 38] on icon at bounding box center [10, 39] width 3 height 4
select select "service"
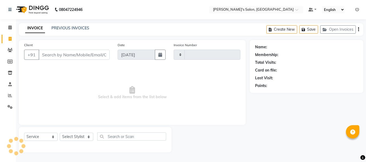
type input "2068"
select select "3810"
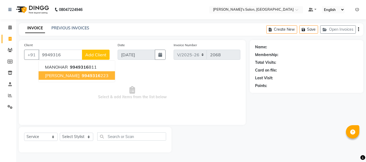
click at [75, 79] on button "Huzefa 9949316 223" at bounding box center [77, 75] width 76 height 9
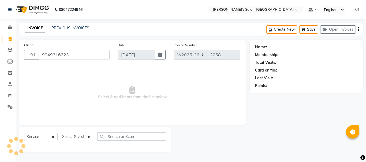
type input "9949316223"
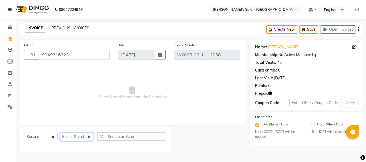
click at [77, 137] on select "Select Stylist [PERSON_NAME] [PERSON_NAME] Manager [PERSON_NAME] [PERSON_NAME] …" at bounding box center [76, 137] width 33 height 8
click at [271, 93] on icon "button" at bounding box center [270, 94] width 4 height 4
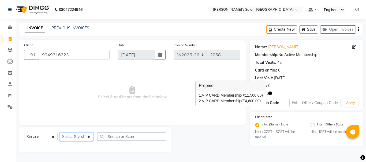
click at [70, 139] on select "Select Stylist [PERSON_NAME] [PERSON_NAME] Manager [PERSON_NAME] [PERSON_NAME] …" at bounding box center [76, 137] width 33 height 8
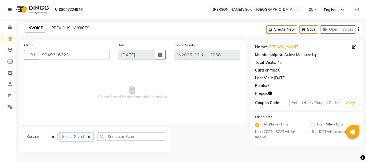
select select "18487"
click at [60, 133] on select "Select Stylist [PERSON_NAME] [PERSON_NAME] Manager [PERSON_NAME] [PERSON_NAME] …" at bounding box center [76, 137] width 33 height 8
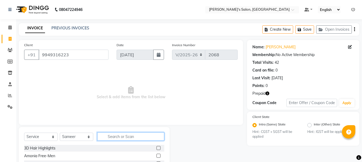
click at [119, 141] on input "text" at bounding box center [130, 137] width 67 height 8
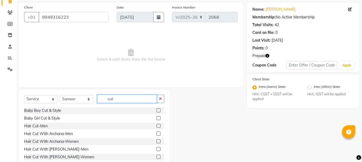
scroll to position [41, 0]
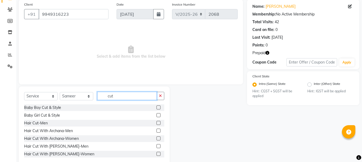
type input "cut"
click at [156, 124] on label at bounding box center [158, 123] width 4 height 4
click at [156, 124] on input "checkbox" at bounding box center [157, 123] width 3 height 3
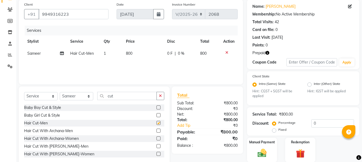
checkbox input "false"
click at [124, 98] on input "cut" at bounding box center [126, 96] width 59 height 8
type input "c"
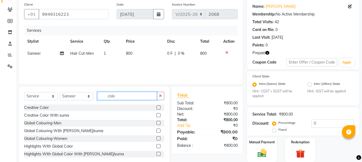
type input "colo"
click at [156, 123] on label at bounding box center [158, 123] width 4 height 4
click at [156, 123] on input "checkbox" at bounding box center [157, 123] width 3 height 3
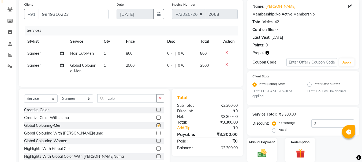
checkbox input "false"
click at [127, 66] on span "2500" at bounding box center [130, 65] width 9 height 5
select select "18487"
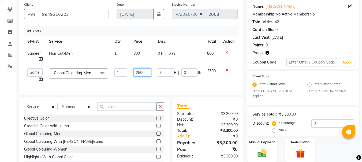
click at [138, 73] on input "2500" at bounding box center [142, 73] width 18 height 8
type input "1500"
click at [160, 85] on div "Services Stylist Service Qty Price Disc Total Action Sameer Hair Cut-Men 1 800 …" at bounding box center [130, 58] width 213 height 64
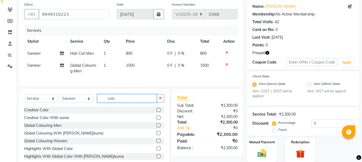
click at [124, 103] on input "colo" at bounding box center [126, 98] width 59 height 8
type input "c"
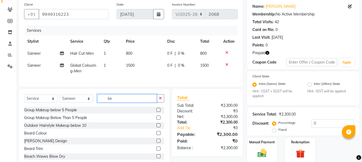
type input "be"
click at [156, 151] on label at bounding box center [158, 149] width 4 height 4
click at [156, 151] on input "checkbox" at bounding box center [157, 148] width 3 height 3
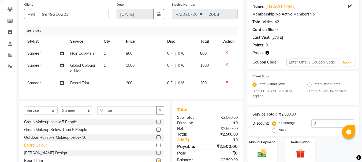
checkbox input "false"
click at [156, 147] on label at bounding box center [158, 145] width 4 height 4
click at [156, 147] on input "checkbox" at bounding box center [157, 145] width 3 height 3
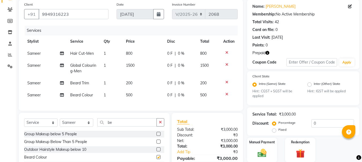
checkbox input "false"
drag, startPoint x: 127, startPoint y: 94, endPoint x: 129, endPoint y: 96, distance: 3.1
click at [127, 95] on span "500" at bounding box center [129, 95] width 6 height 5
select select "18487"
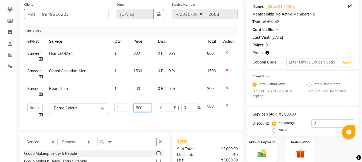
click at [138, 107] on input "500" at bounding box center [142, 108] width 18 height 8
type input "800"
click at [163, 119] on div "Client +91 9949316223 Date 03-09-2025 Invoice Number V/2025 V/2025-26 2068 Serv…" at bounding box center [131, 105] width 232 height 212
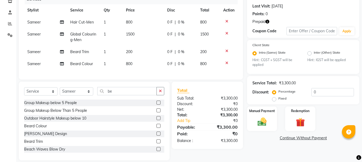
scroll to position [82, 0]
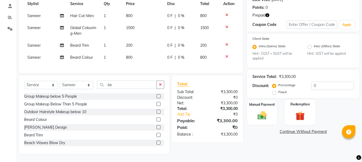
click at [302, 111] on img at bounding box center [299, 117] width 15 height 12
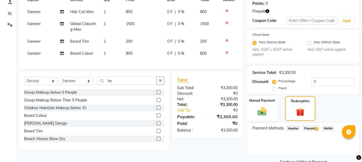
drag, startPoint x: 308, startPoint y: 128, endPoint x: 312, endPoint y: 132, distance: 5.3
click at [309, 128] on span "Prepaid 2" at bounding box center [310, 129] width 17 height 6
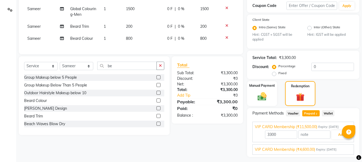
scroll to position [111, 0]
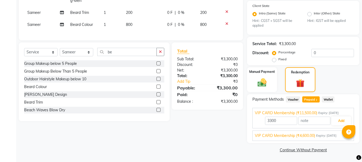
click at [334, 135] on span "Expiry: 02-04-2027" at bounding box center [326, 136] width 20 height 5
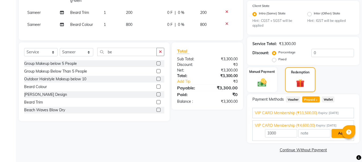
click at [336, 134] on button "Add" at bounding box center [341, 133] width 20 height 9
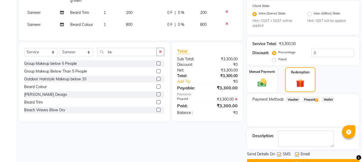
scroll to position [125, 0]
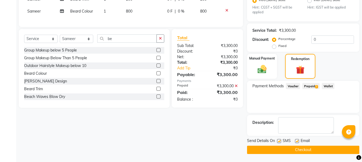
click at [306, 150] on button "Checkout" at bounding box center [303, 150] width 112 height 8
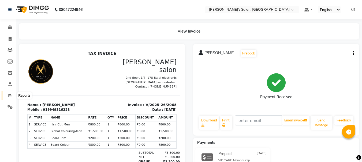
click at [8, 94] on icon at bounding box center [10, 96] width 4 height 4
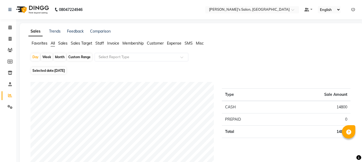
click at [102, 44] on span "Staff" at bounding box center [99, 43] width 9 height 5
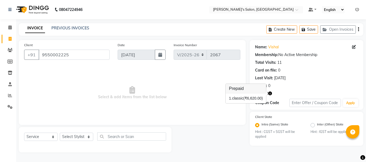
select select "3810"
select select "service"
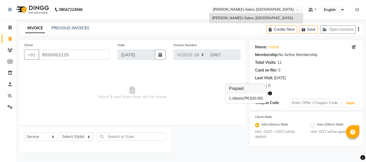
drag, startPoint x: 227, startPoint y: 9, endPoint x: 223, endPoint y: 13, distance: 5.7
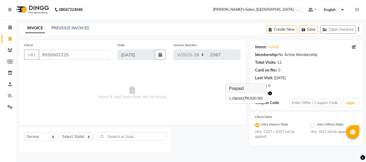
drag, startPoint x: 223, startPoint y: 13, endPoint x: 186, endPoint y: 84, distance: 80.6
click at [186, 85] on span "Select & add items from the list below" at bounding box center [132, 93] width 216 height 54
click at [270, 93] on icon "button" at bounding box center [270, 94] width 4 height 4
